Goal: Task Accomplishment & Management: Use online tool/utility

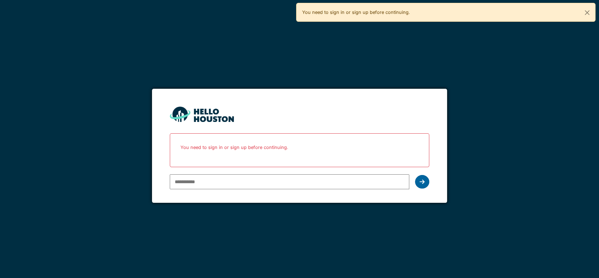
type input "**********"
click at [419, 180] on div at bounding box center [422, 182] width 14 height 14
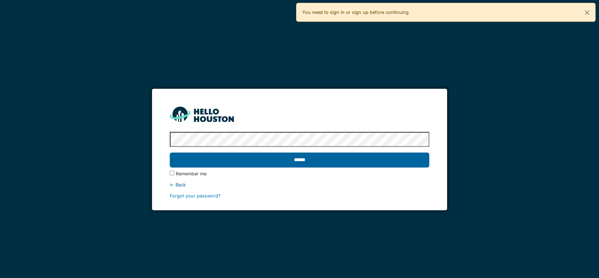
click at [358, 163] on input "******" at bounding box center [300, 159] width 260 height 15
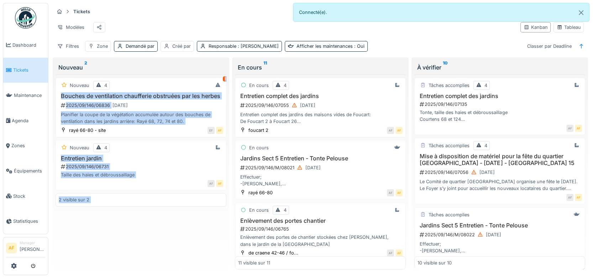
drag, startPoint x: 342, startPoint y: 42, endPoint x: 301, endPoint y: 66, distance: 47.4
click at [301, 66] on div "Tickets Tâches Créer un ticket Modèles Kanban Tableau Filtres Zone Demandé par …" at bounding box center [320, 139] width 539 height 272
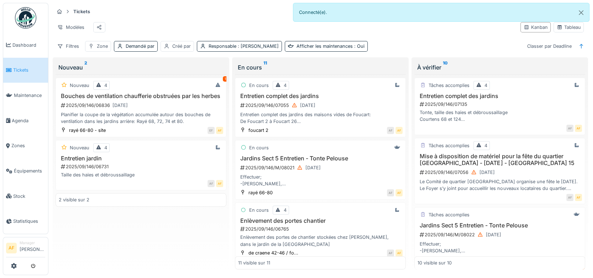
drag, startPoint x: 301, startPoint y: 66, endPoint x: 411, endPoint y: 42, distance: 112.6
click at [411, 42] on div "Tickets Tâches Créer un ticket Modèles Kanban Tableau Filtres Zone Demandé par …" at bounding box center [320, 29] width 538 height 52
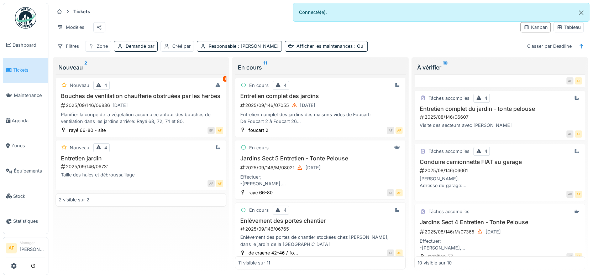
scroll to position [429, 0]
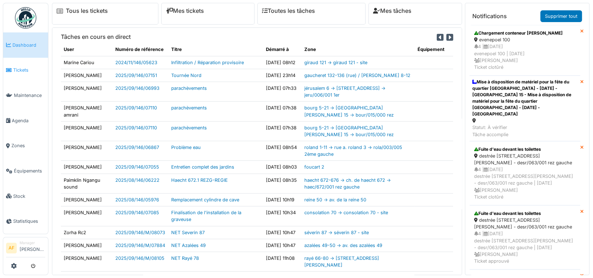
click at [21, 69] on span "Tickets" at bounding box center [29, 70] width 32 height 7
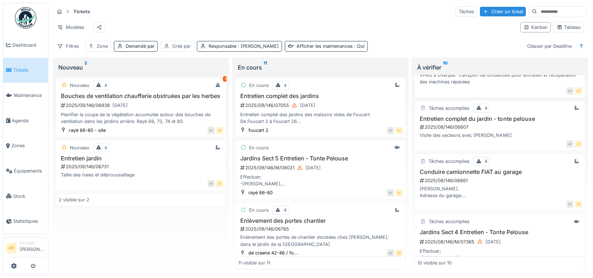
scroll to position [429, 0]
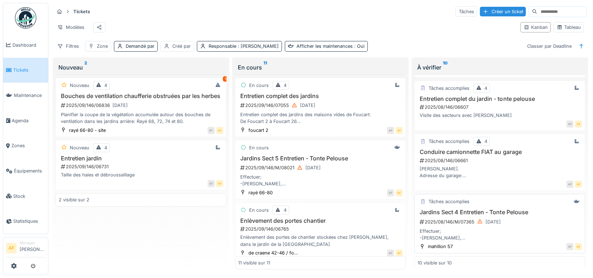
click at [470, 209] on h3 "Jardins Sect 4 Entretien - Tonte Pelouse" at bounding box center [500, 212] width 165 height 7
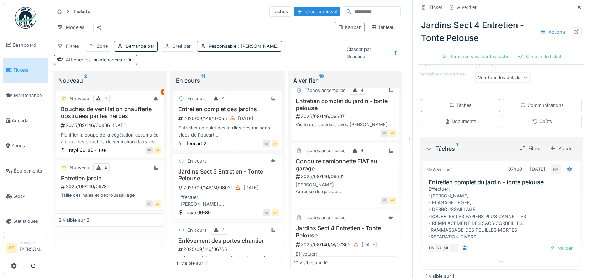
scroll to position [157, 0]
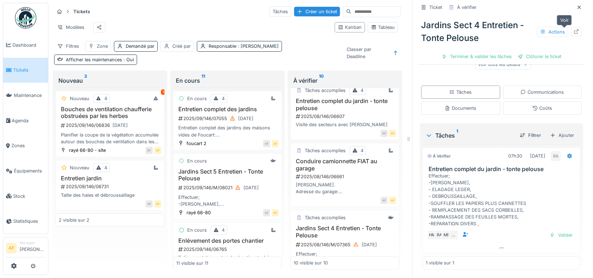
click at [574, 29] on icon at bounding box center [577, 31] width 6 height 5
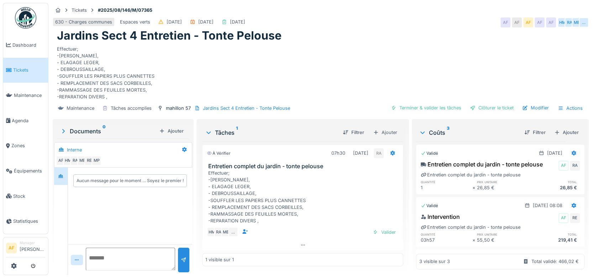
click at [486, 130] on div "Coûts 3" at bounding box center [469, 132] width 100 height 9
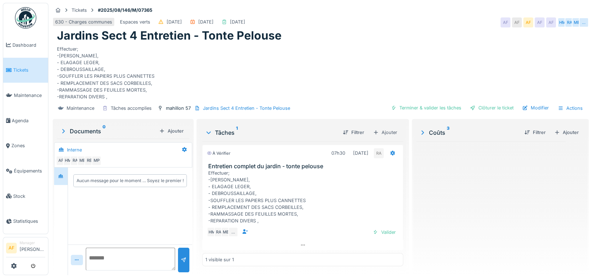
click at [18, 69] on span "Tickets" at bounding box center [29, 70] width 32 height 7
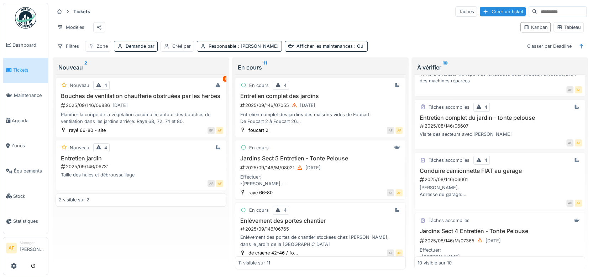
scroll to position [429, 0]
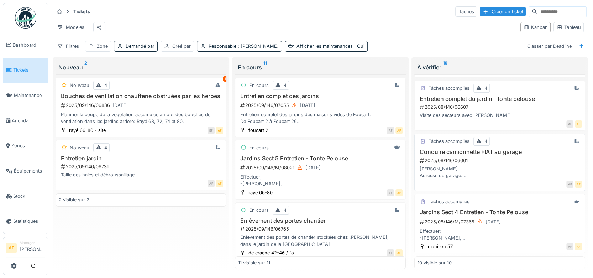
click at [453, 148] on h3 "Conduire camionnette FIAT au garage" at bounding box center [500, 151] width 165 height 7
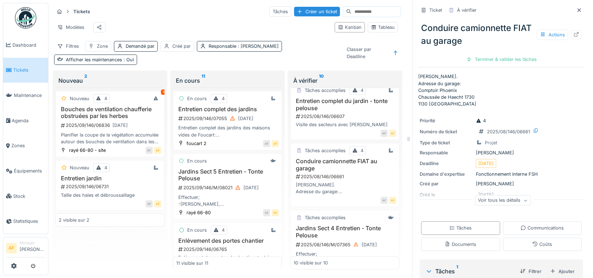
scroll to position [40, 0]
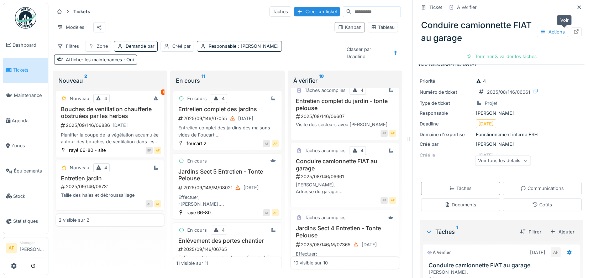
click at [574, 30] on icon at bounding box center [577, 31] width 6 height 5
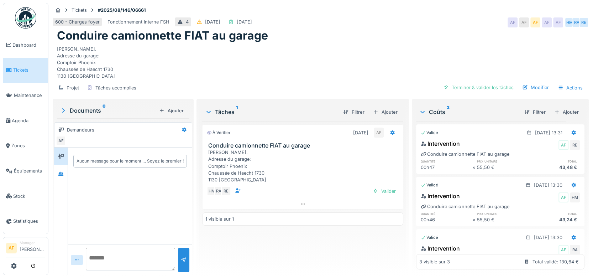
scroll to position [6, 0]
click at [493, 52] on div "[PERSON_NAME]. Adresse du garage: Comptoir Phoenix Chaussée de Haecht 1730 1130…" at bounding box center [321, 61] width 528 height 37
click at [24, 70] on span "Tickets" at bounding box center [29, 70] width 32 height 7
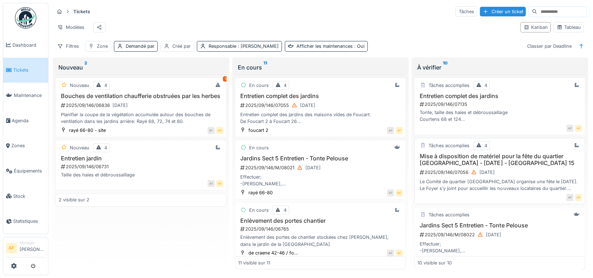
click at [519, 162] on h3 "Mise à disposition de matériel pour la fête du quartier Chomé - 4 septembre 202…" at bounding box center [500, 160] width 165 height 14
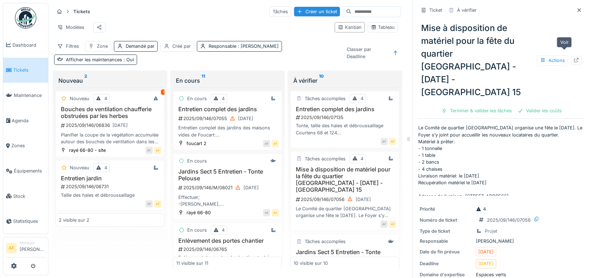
click at [574, 58] on icon at bounding box center [577, 60] width 6 height 5
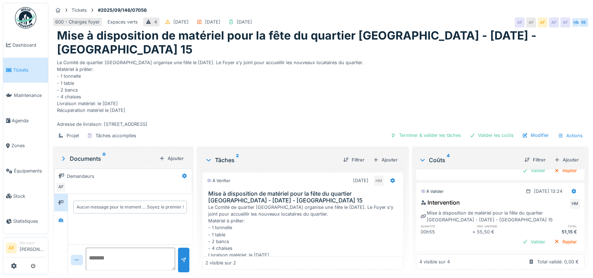
scroll to position [6, 0]
click at [520, 237] on div "Valider" at bounding box center [534, 242] width 29 height 10
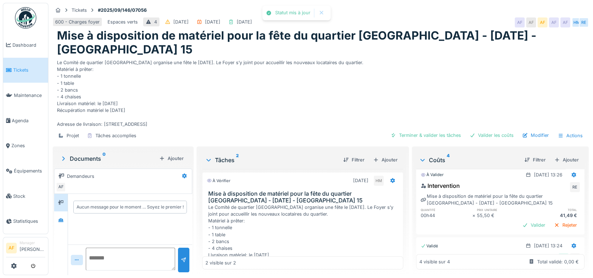
scroll to position [178, 0]
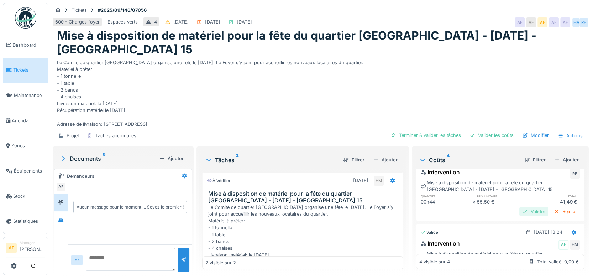
click at [520, 207] on div "Valider" at bounding box center [534, 212] width 29 height 10
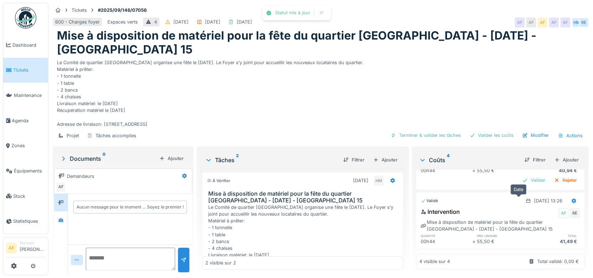
scroll to position [99, 0]
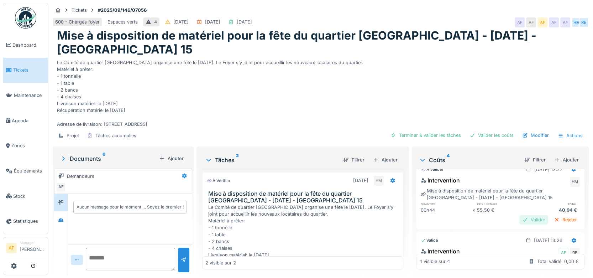
click at [523, 215] on div "Valider" at bounding box center [534, 220] width 29 height 10
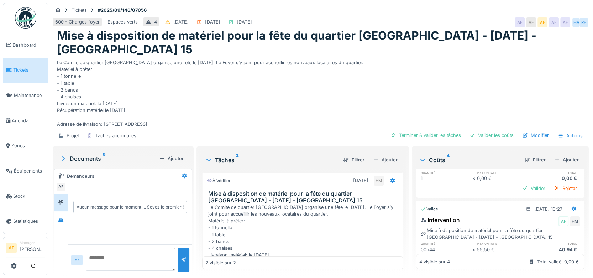
scroll to position [20, 0]
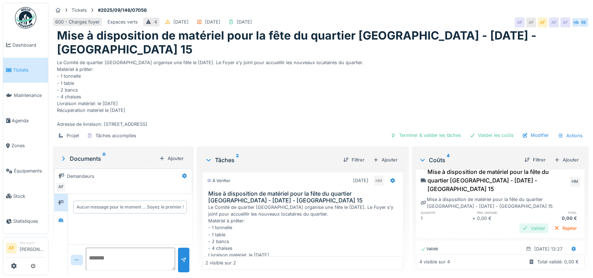
click at [520, 223] on div "Valider" at bounding box center [534, 228] width 29 height 10
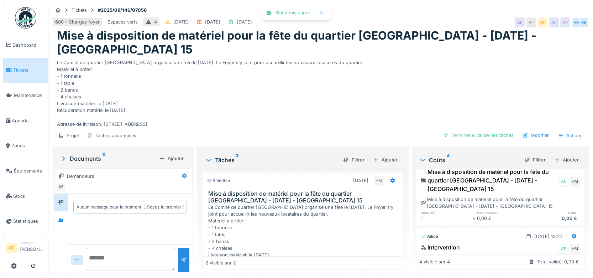
scroll to position [0, 0]
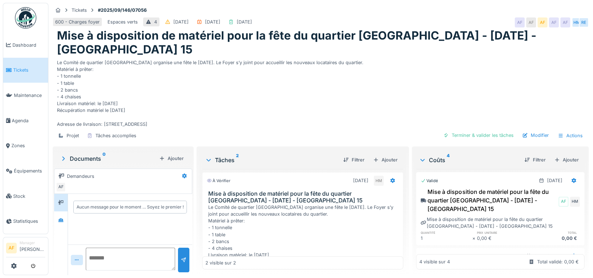
click at [21, 70] on span "Tickets" at bounding box center [29, 70] width 32 height 7
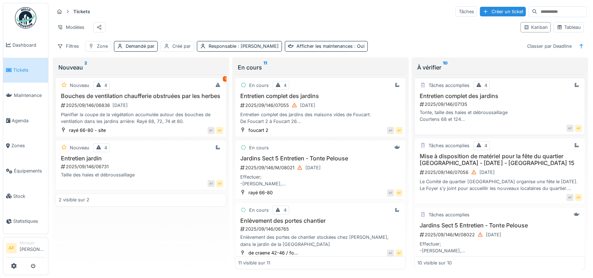
click at [456, 99] on h3 "Entretien complet des jardins" at bounding box center [500, 96] width 165 height 7
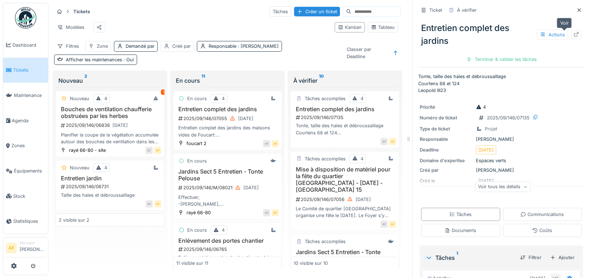
click at [574, 35] on icon at bounding box center [577, 34] width 6 height 5
